Goal: Contribute content: Contribute content

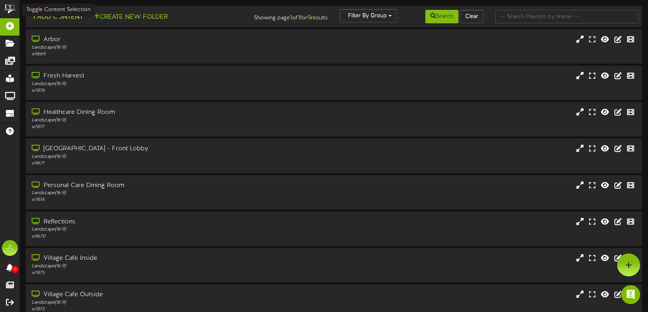
click at [71, 21] on button "Add Content" at bounding box center [57, 17] width 57 height 10
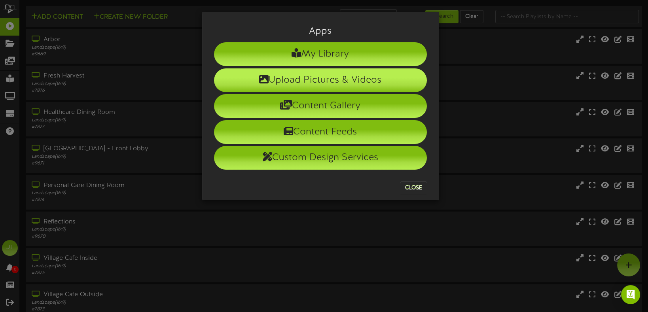
click at [344, 76] on li "Upload Pictures & Videos" at bounding box center [320, 80] width 213 height 24
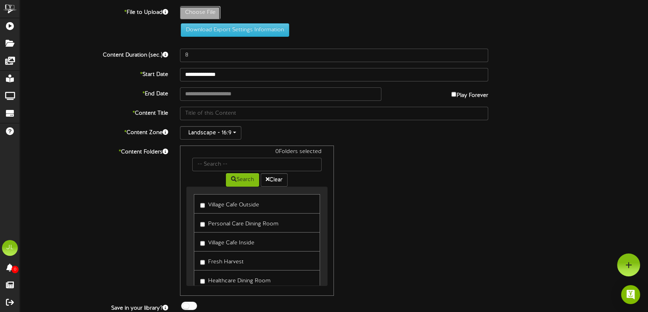
type input "**********"
type input "FireSafetyTraining"
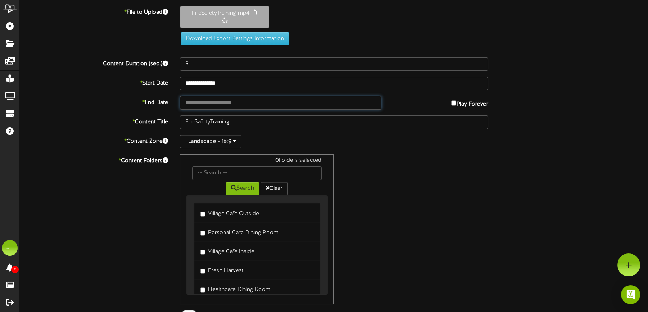
click at [202, 101] on input "text" at bounding box center [280, 102] width 201 height 13
type input "**********"
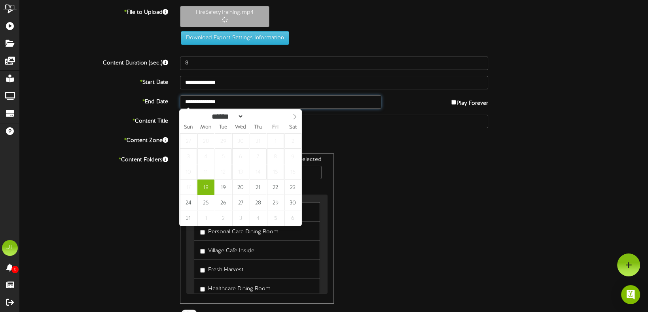
type input "5"
type input "**********"
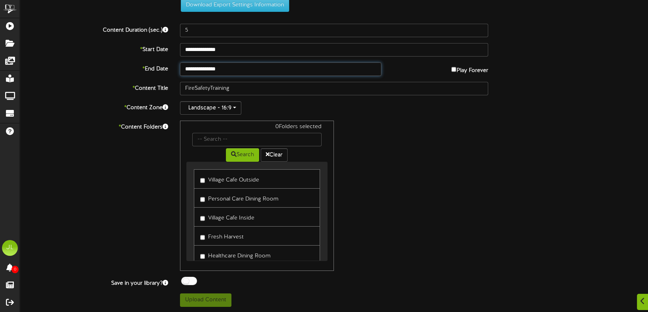
scroll to position [72, 0]
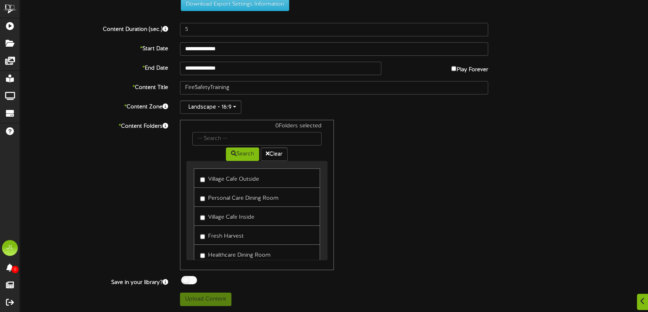
click at [237, 179] on label "Village Cafe Outside" at bounding box center [229, 178] width 59 height 11
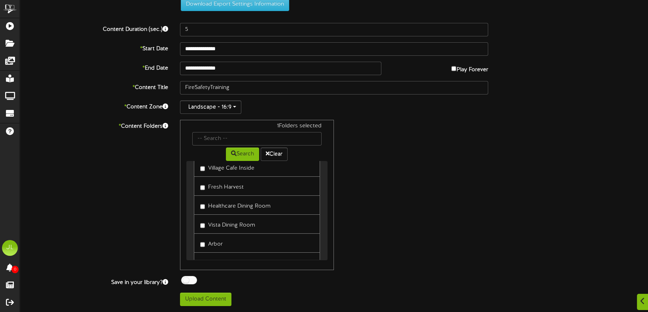
click at [240, 208] on label "Healthcare Dining Room" at bounding box center [235, 205] width 70 height 11
click at [221, 244] on label "Arbor" at bounding box center [211, 243] width 23 height 11
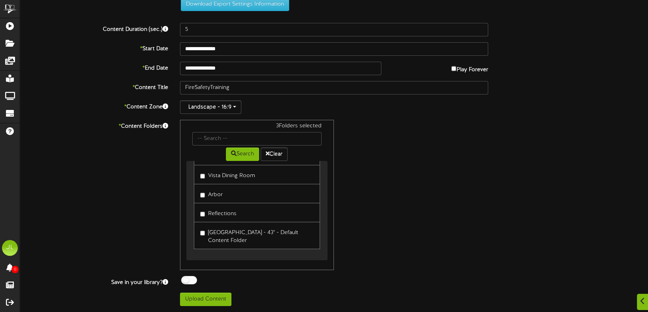
click at [221, 230] on label "[GEOGRAPHIC_DATA] - 43" - Default Content Folder" at bounding box center [257, 235] width 114 height 19
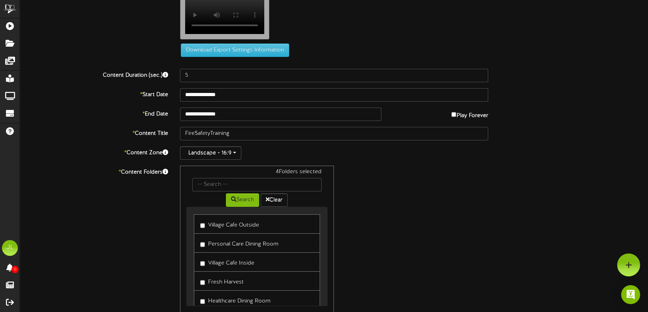
scroll to position [0, 0]
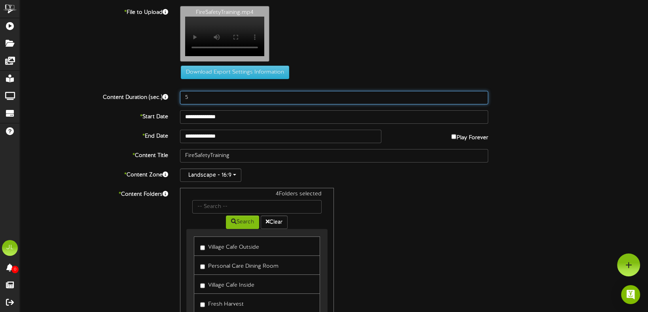
click at [215, 97] on input "5" at bounding box center [334, 97] width 308 height 13
type input "20"
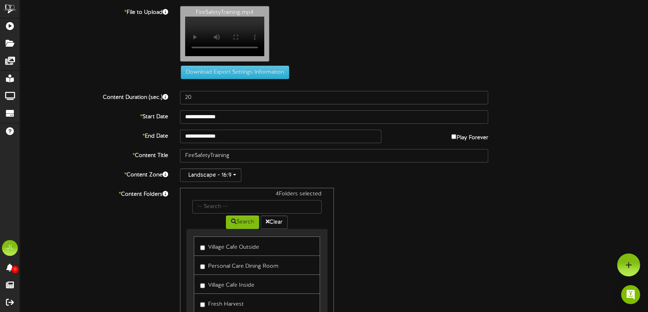
click at [453, 221] on div "4 Folders selected Search Clear Village Cafe Outside Personal Care Dining Room …" at bounding box center [334, 263] width 320 height 150
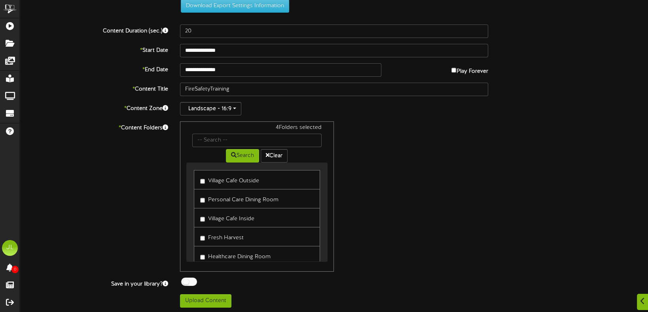
scroll to position [72, 0]
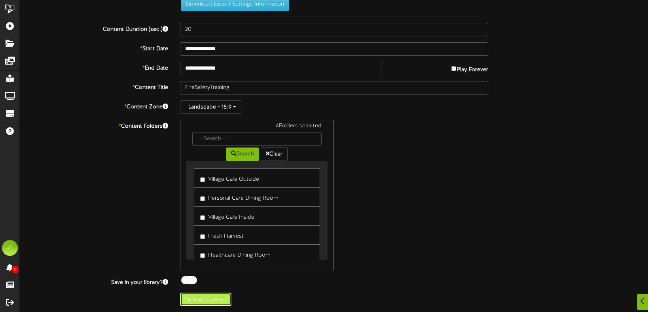
click at [206, 304] on button "Upload Content" at bounding box center [205, 299] width 51 height 13
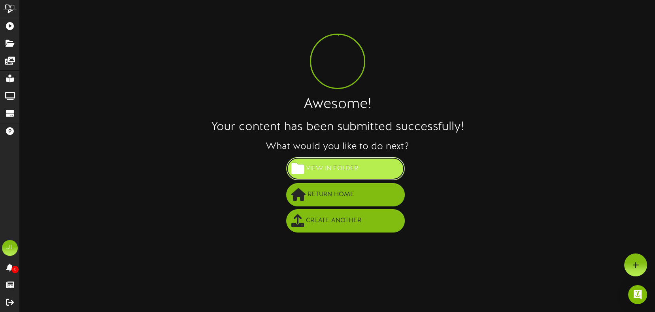
click at [310, 165] on span "View in Folder" at bounding box center [332, 168] width 56 height 13
